Goal: Task Accomplishment & Management: Use online tool/utility

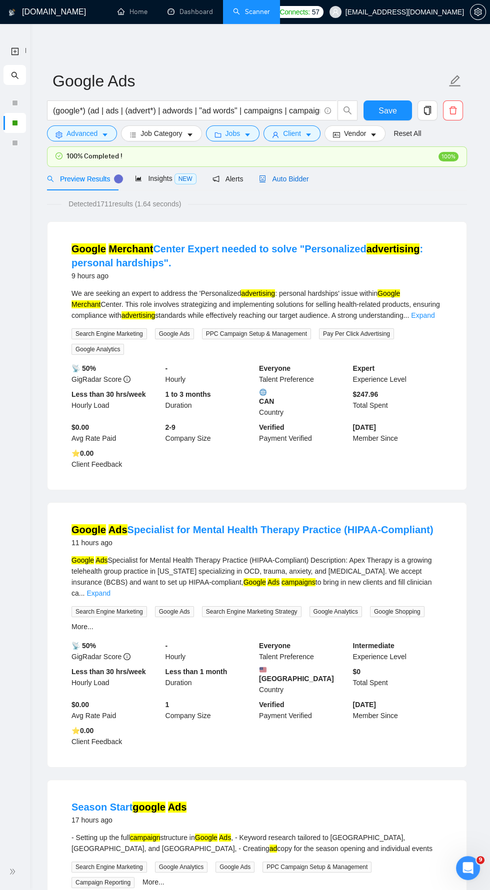
click at [294, 175] on span "Auto Bidder" at bounding box center [283, 179] width 49 height 8
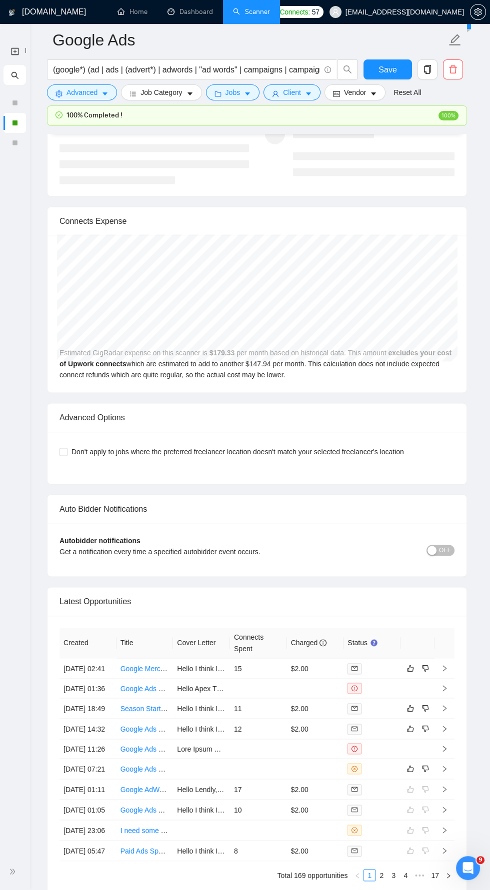
scroll to position [2106, 0]
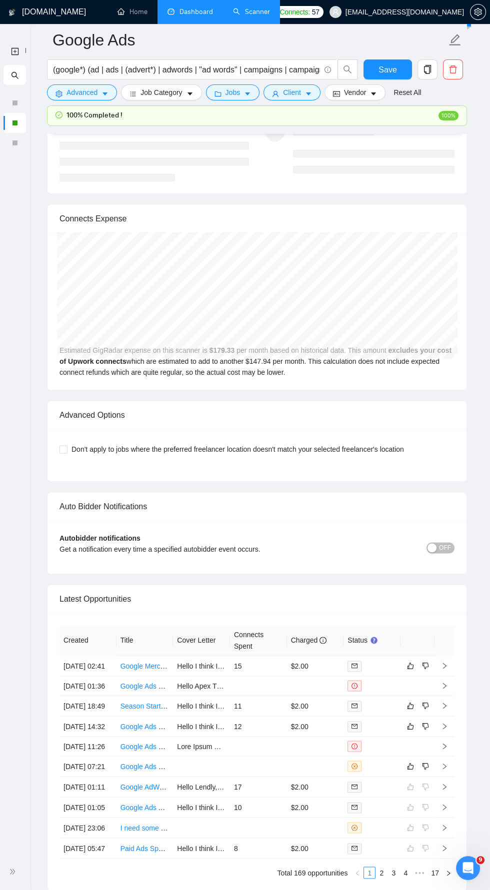
click at [189, 16] on link "Dashboard" at bounding box center [189, 11] width 45 height 8
